Goal: Information Seeking & Learning: Check status

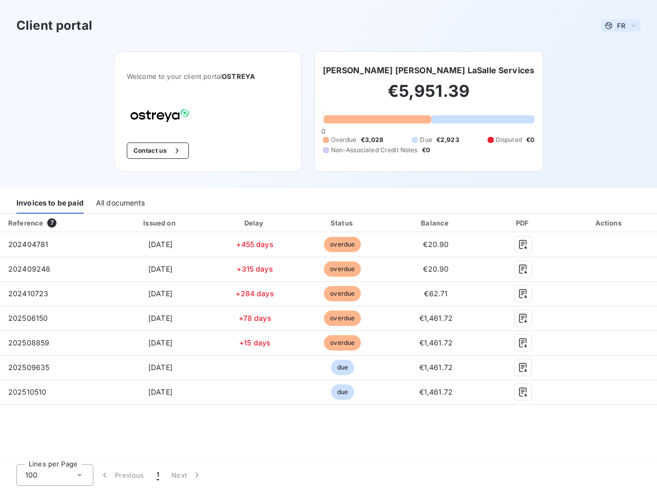
click at [621, 26] on span "FR" at bounding box center [620, 26] width 8 height 8
click at [156, 151] on button "Contact us" at bounding box center [158, 151] width 62 height 16
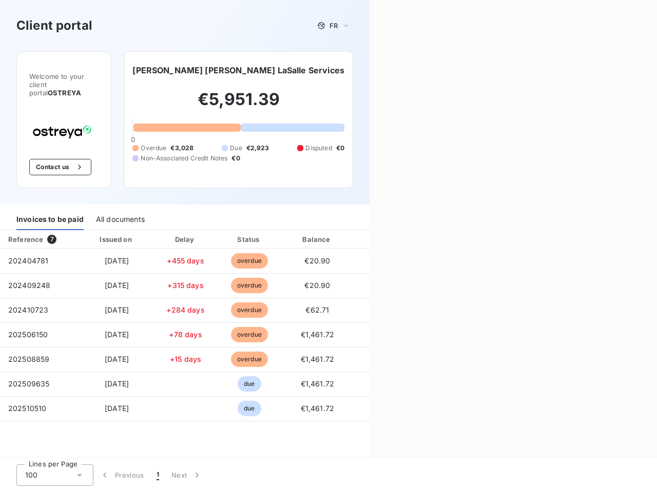
click at [405, 70] on div "Contact us Fill out the form below, and a member of our team will get back to y…" at bounding box center [512, 246] width 287 height 492
click at [50, 209] on div "Invoices to be paid" at bounding box center [49, 220] width 67 height 22
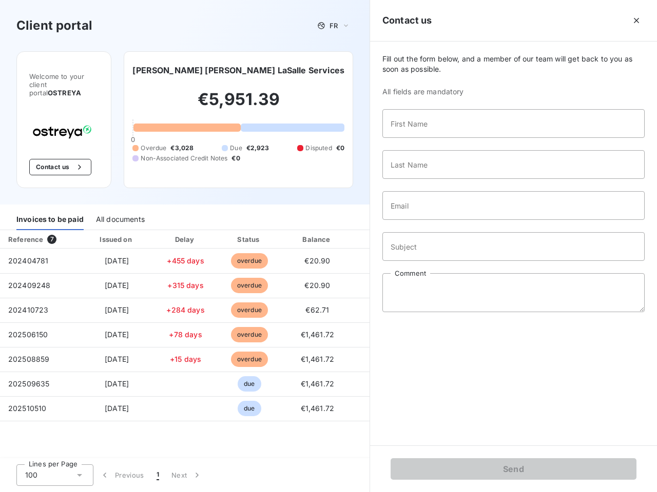
click at [120, 209] on div "All documents" at bounding box center [120, 220] width 49 height 22
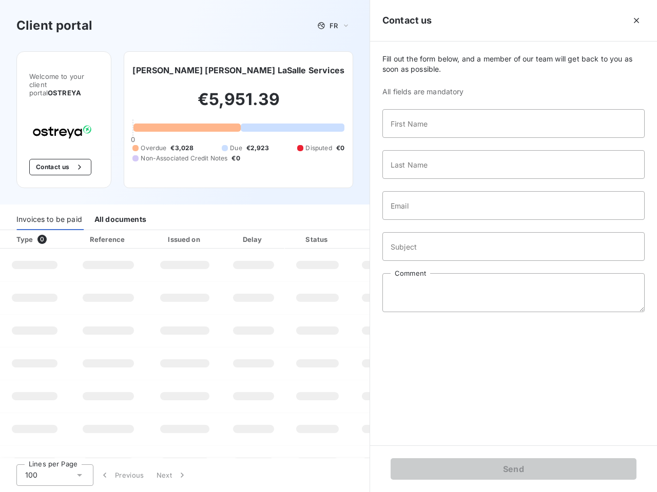
click at [54, 234] on div "Type 0" at bounding box center [38, 239] width 57 height 10
click at [160, 234] on div "Issued on" at bounding box center [184, 239] width 71 height 10
click at [254, 234] on div "Delay" at bounding box center [253, 239] width 58 height 10
click at [342, 234] on div at bounding box center [342, 239] width 10 height 10
click at [435, 223] on div "Fill out the form below, and a member of our team will get back to you as soon …" at bounding box center [513, 244] width 287 height 404
